Goal: Information Seeking & Learning: Understand process/instructions

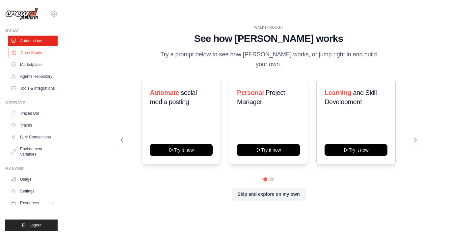
click at [23, 54] on link "Crew Studio" at bounding box center [34, 52] width 50 height 11
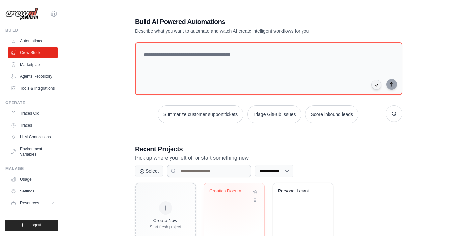
click at [231, 189] on div "Croatian Document Translator" at bounding box center [230, 191] width 40 height 6
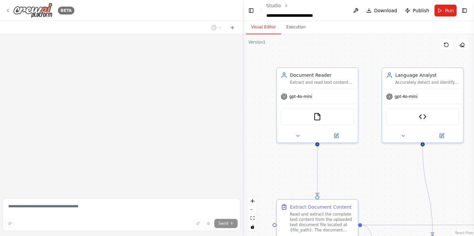
click at [8, 10] on icon at bounding box center [7, 10] width 5 height 5
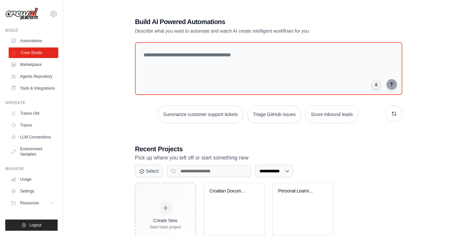
click at [36, 53] on link "Crew Studio" at bounding box center [34, 52] width 50 height 11
click at [33, 51] on link "Crew Studio" at bounding box center [34, 52] width 50 height 11
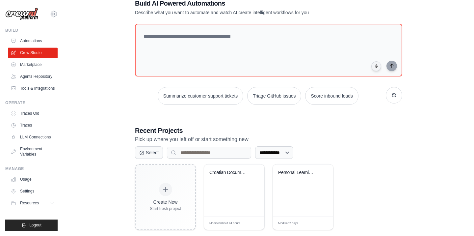
scroll to position [28, 0]
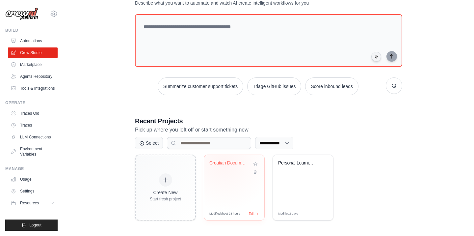
click at [224, 160] on div "Croatian Document Translator" at bounding box center [230, 163] width 40 height 6
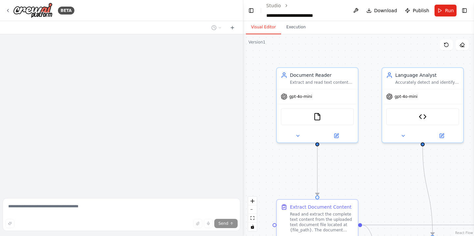
drag, startPoint x: 205, startPoint y: 69, endPoint x: 200, endPoint y: 95, distance: 26.0
click at [200, 95] on div at bounding box center [121, 114] width 243 height 161
click at [464, 9] on button "Toggle Right Sidebar" at bounding box center [465, 10] width 8 height 9
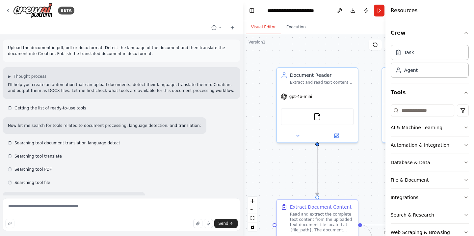
scroll to position [4936, 0]
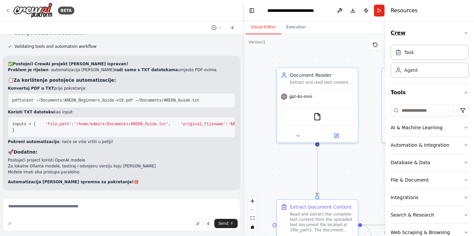
click at [468, 32] on icon "button" at bounding box center [466, 32] width 5 height 5
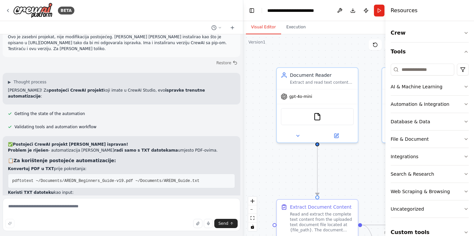
scroll to position [3671, 0]
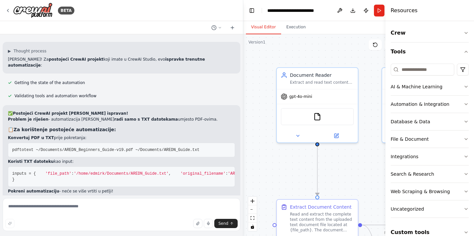
drag, startPoint x: 13, startPoint y: 94, endPoint x: 59, endPoint y: 145, distance: 69.3
copy code "import os import tempfile from pathlib import Path from crewai import Agent, Ta…"
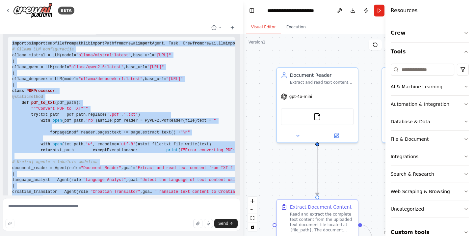
scroll to position [2801, 0]
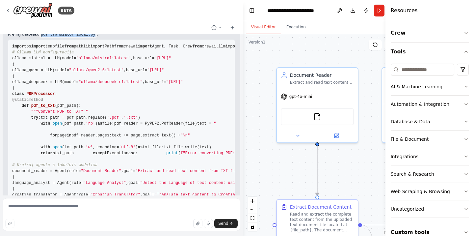
drag, startPoint x: 39, startPoint y: 82, endPoint x: 92, endPoint y: 83, distance: 53.7
click at [92, 38] on code "pdf_translator_local.py" at bounding box center [68, 35] width 57 height 6
copy code "pdf_translator_local.py"
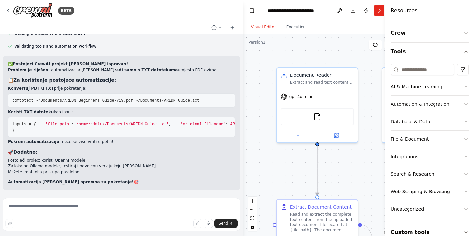
scroll to position [4382, 0]
drag, startPoint x: 13, startPoint y: 99, endPoint x: 56, endPoint y: 111, distance: 44.7
copy code "import streamlit as st import tempfile import os from pdf_translator_local impo…"
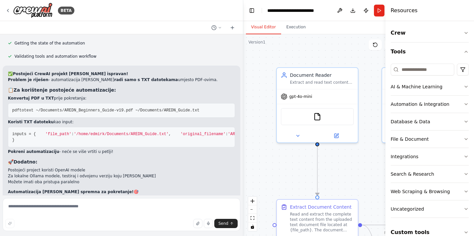
drag, startPoint x: 22, startPoint y: 129, endPoint x: 42, endPoint y: 127, distance: 19.5
copy code "web_ui.py"
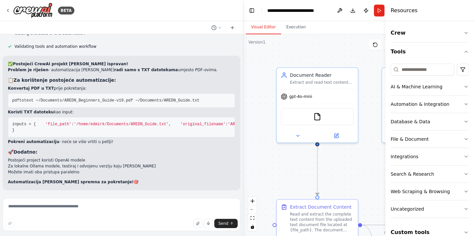
scroll to position [4382, 0]
drag, startPoint x: 12, startPoint y: 139, endPoint x: 33, endPoint y: 167, distance: 34.7
copy code "crewai streamlit PyPDF2 langdetect requests pathlib"
drag, startPoint x: 24, startPoint y: 127, endPoint x: 32, endPoint y: 128, distance: 7.6
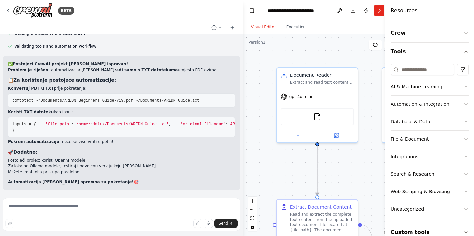
drag, startPoint x: 59, startPoint y: 127, endPoint x: 21, endPoint y: 127, distance: 37.9
copy code "requirements.txt"
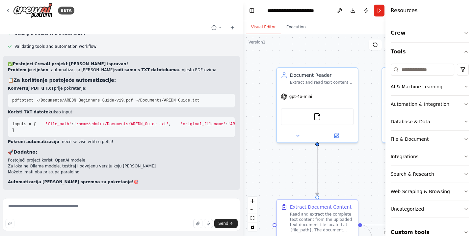
scroll to position [4777, 0]
drag, startPoint x: 13, startPoint y: 83, endPoint x: 143, endPoint y: 73, distance: 131.1
copy code "# Flask API alternative # api_server.py from flask import Flask, request, jsoni…"
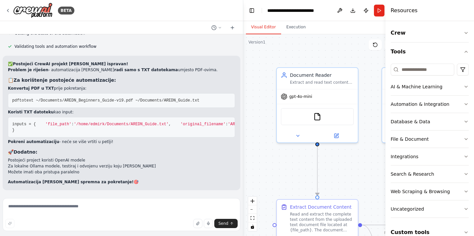
drag, startPoint x: 13, startPoint y: 77, endPoint x: 85, endPoint y: 77, distance: 72.1
copy span "pip install -r requirements.txt"
drag, startPoint x: 13, startPoint y: 114, endPoint x: 70, endPoint y: 114, distance: 56.7
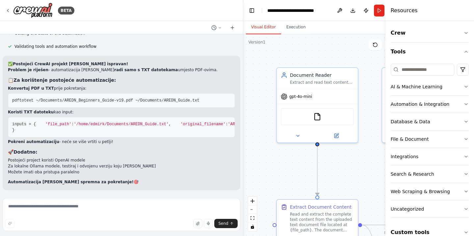
copy span "streamlit run web_ui.py"
click at [7, 10] on icon at bounding box center [7, 10] width 5 height 5
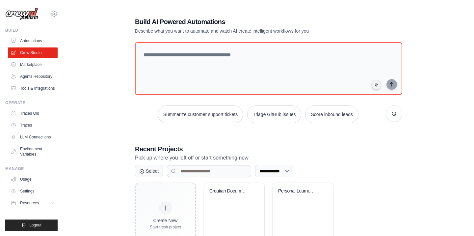
scroll to position [28, 0]
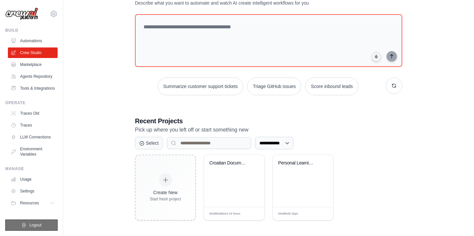
click at [46, 229] on button "Logout" at bounding box center [31, 224] width 52 height 11
